Goal: Navigation & Orientation: Find specific page/section

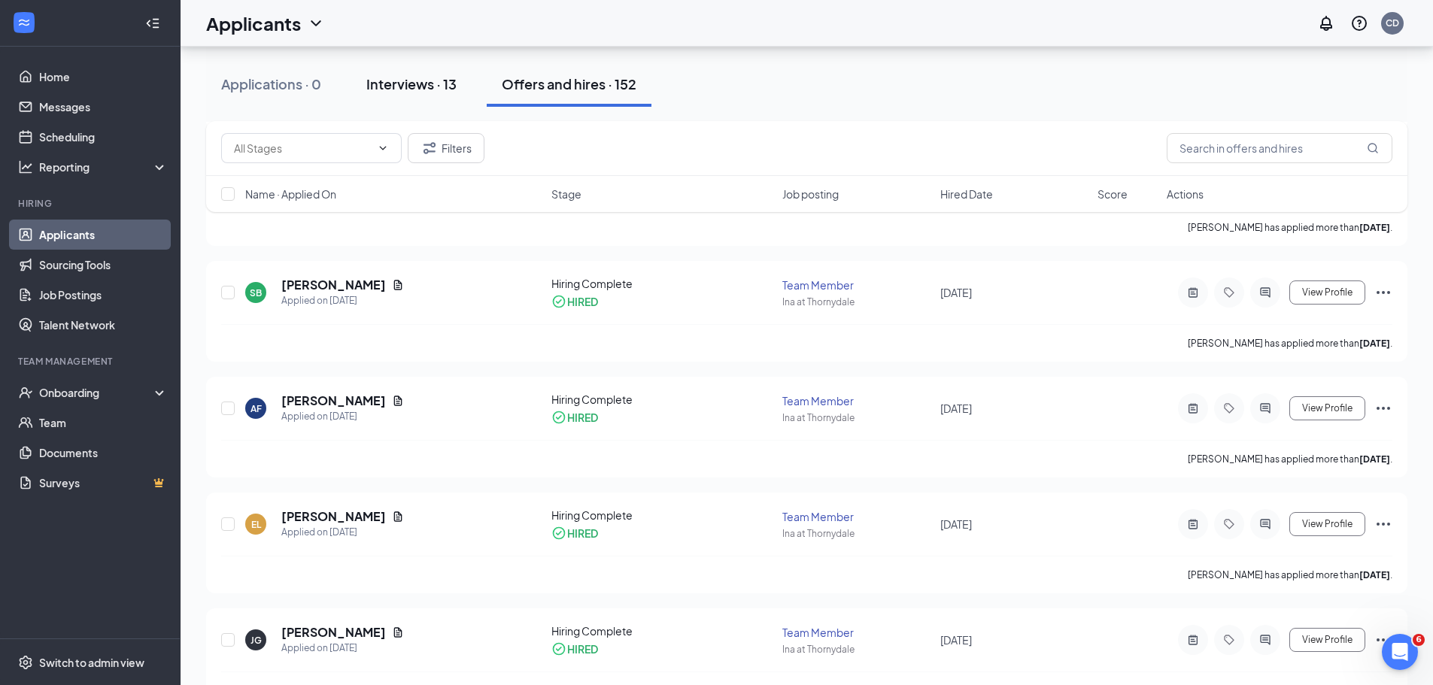
click at [426, 88] on div "Interviews · 13" at bounding box center [411, 83] width 90 height 19
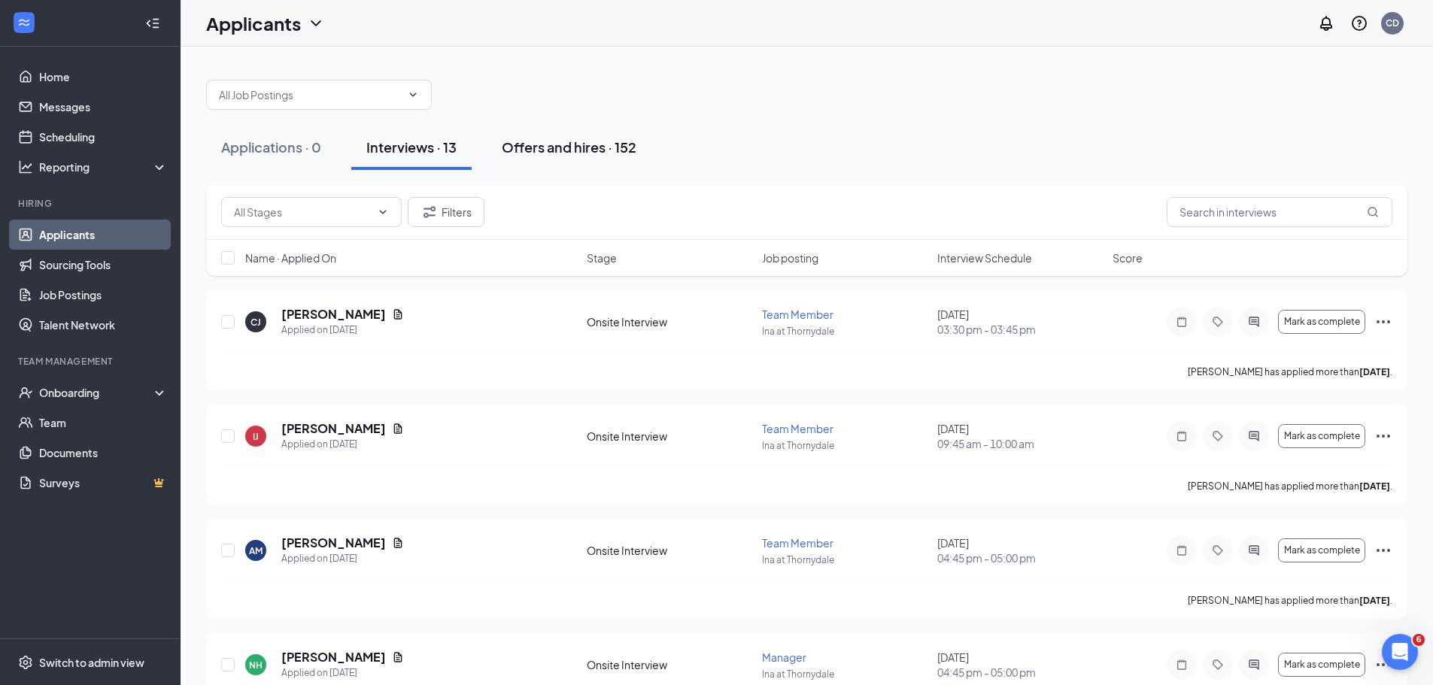
click at [542, 151] on div "Offers and hires · 152" at bounding box center [569, 147] width 135 height 19
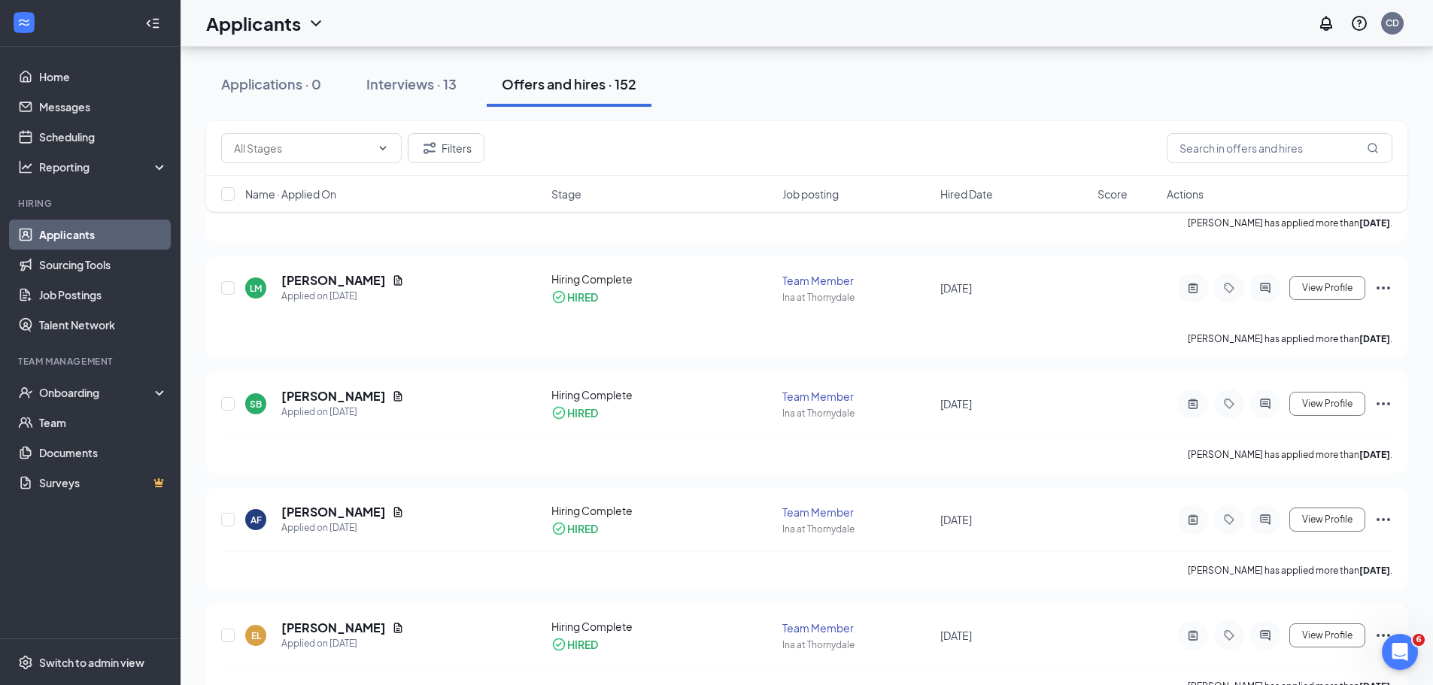
scroll to position [301, 0]
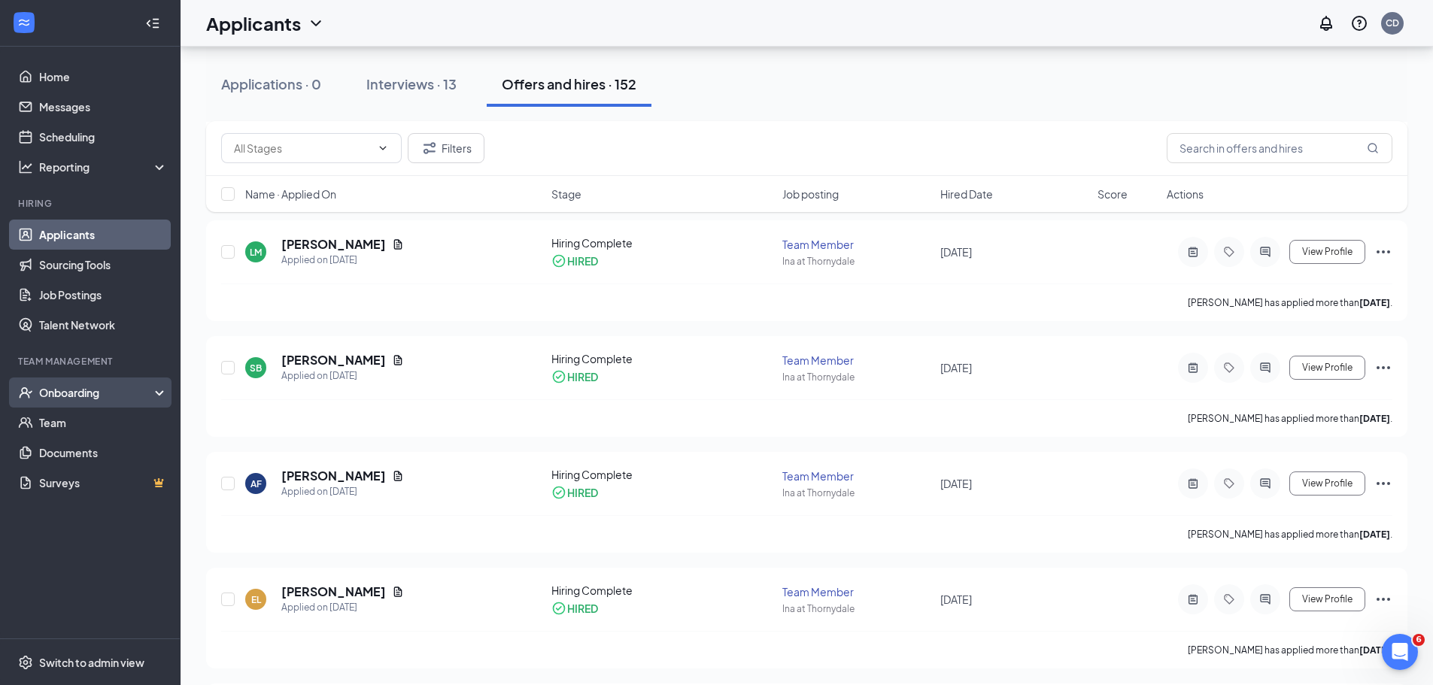
click at [41, 385] on div "Onboarding" at bounding box center [97, 392] width 116 height 15
click at [54, 419] on link "Overview" at bounding box center [103, 423] width 129 height 30
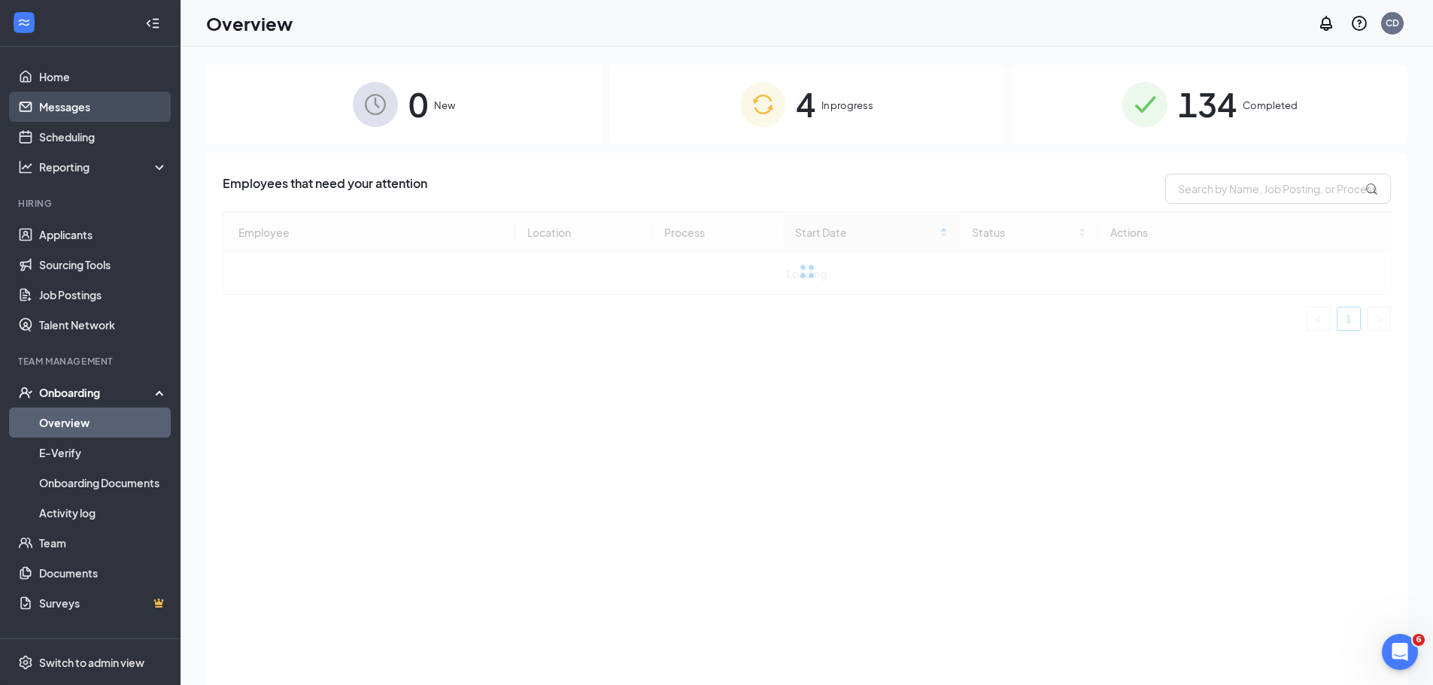
click at [95, 113] on link "Messages" at bounding box center [103, 107] width 129 height 30
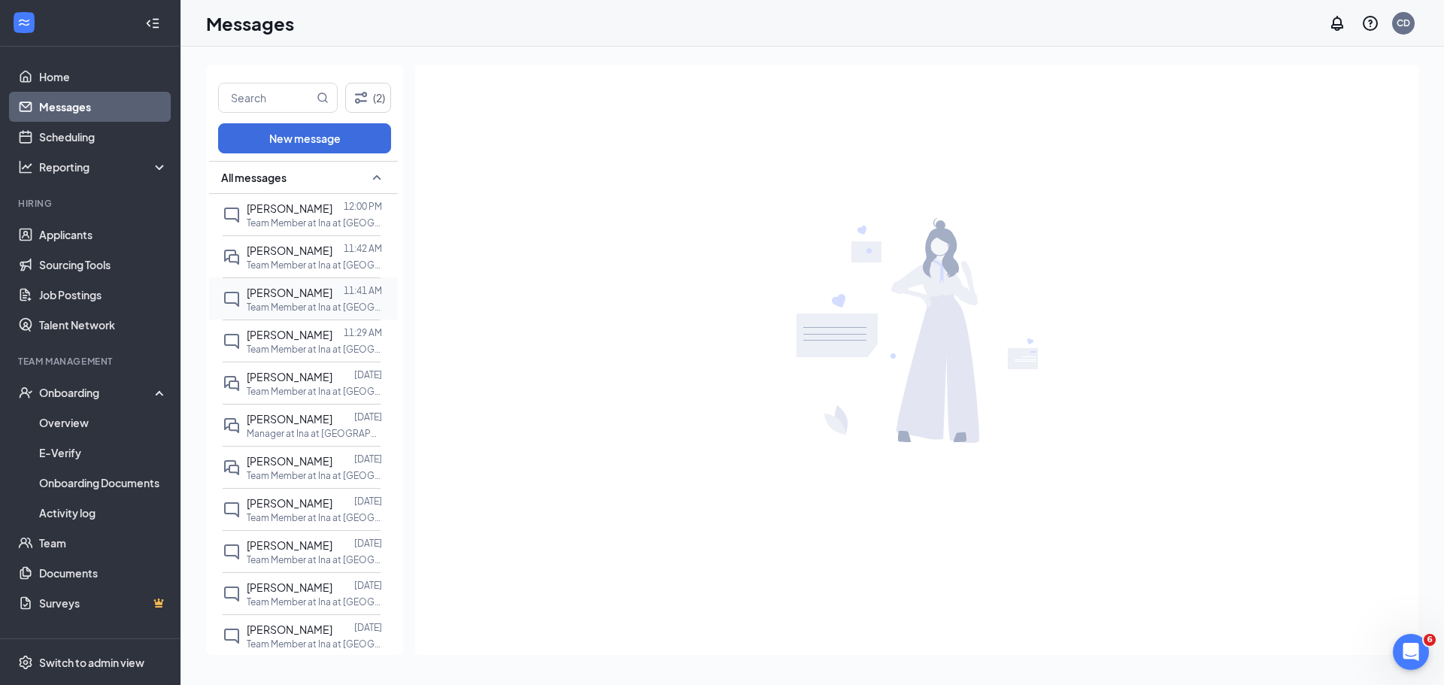
click at [281, 302] on p "Team Member at Ina at [GEOGRAPHIC_DATA]" at bounding box center [314, 307] width 135 height 13
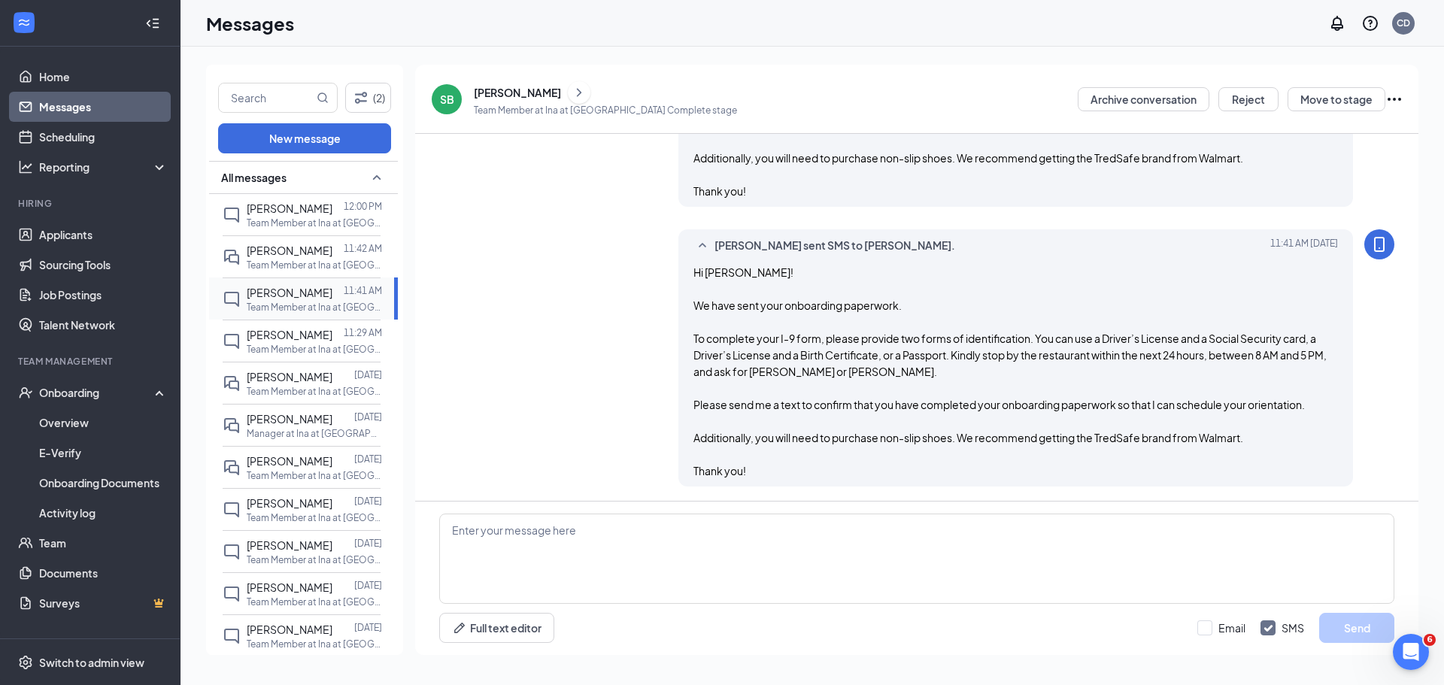
scroll to position [396, 0]
click at [102, 396] on div "Onboarding" at bounding box center [97, 392] width 116 height 15
click at [99, 418] on link "Team" at bounding box center [103, 423] width 129 height 30
